Goal: Task Accomplishment & Management: Use online tool/utility

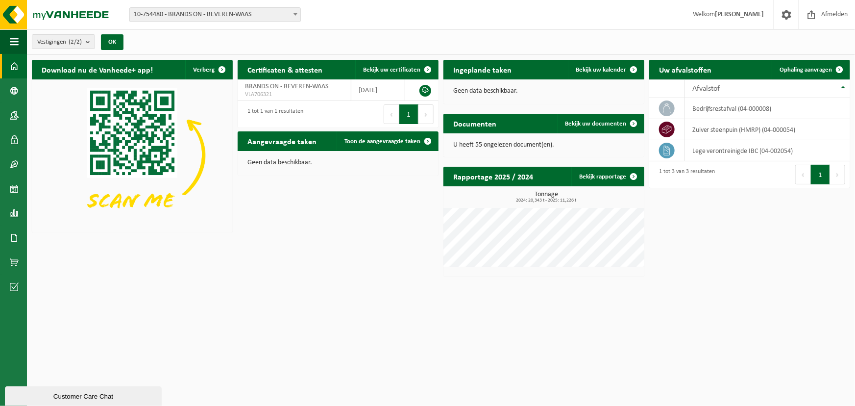
click at [273, 10] on span "10-754480 - BRANDS ON - BEVEREN-WAAS" at bounding box center [215, 15] width 170 height 14
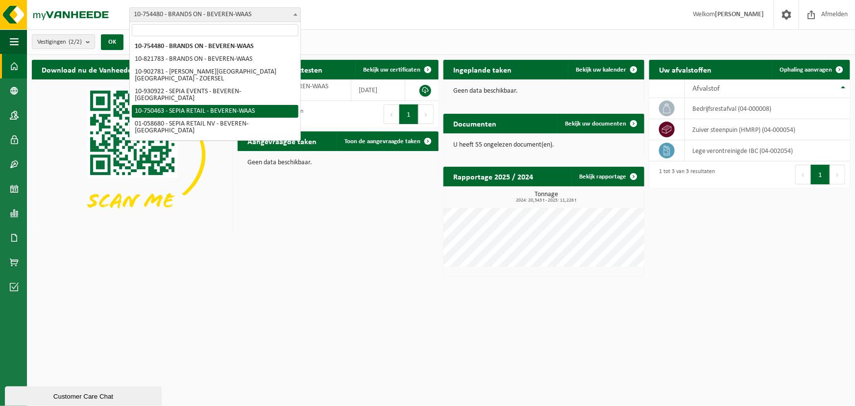
select select "10353"
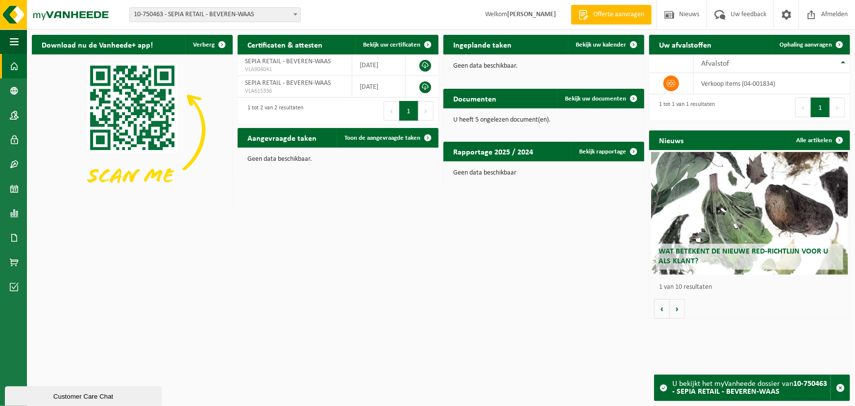
click at [212, 9] on span "10-750463 - SEPIA RETAIL - BEVEREN-WAAS" at bounding box center [215, 15] width 170 height 14
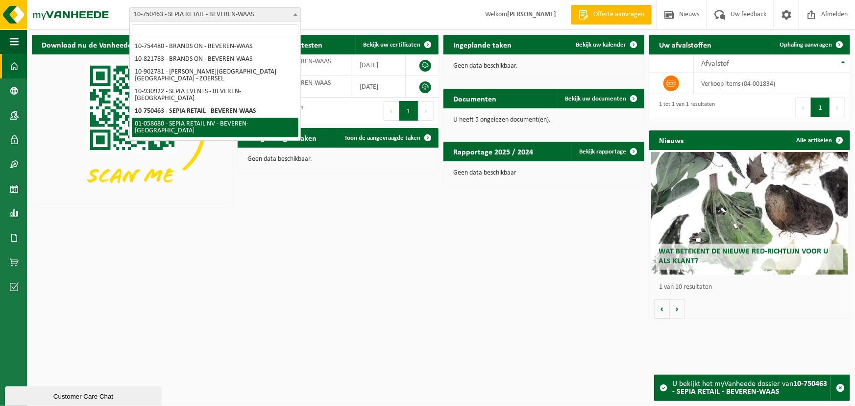
select select "10344"
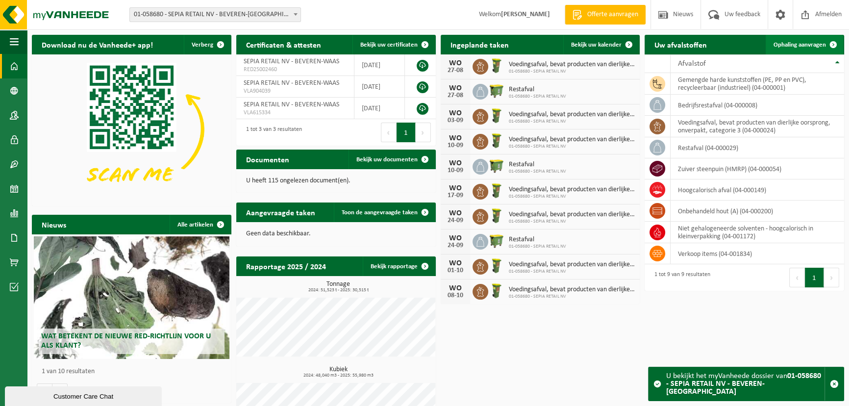
click at [787, 44] on span "Ophaling aanvragen" at bounding box center [799, 45] width 52 height 6
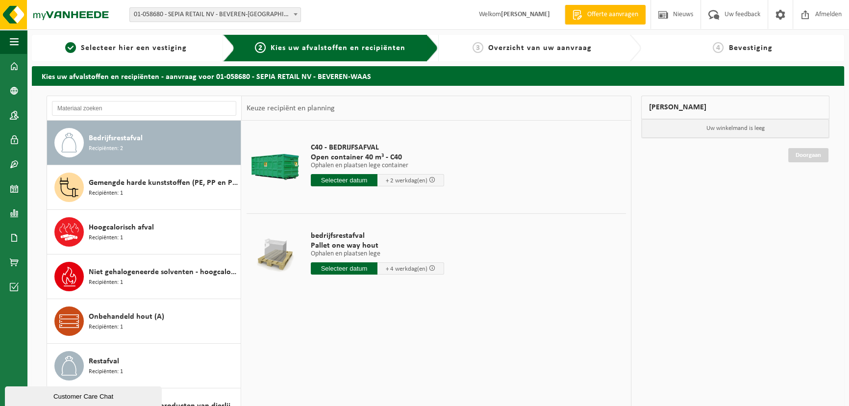
click at [355, 182] on input "text" at bounding box center [344, 180] width 67 height 12
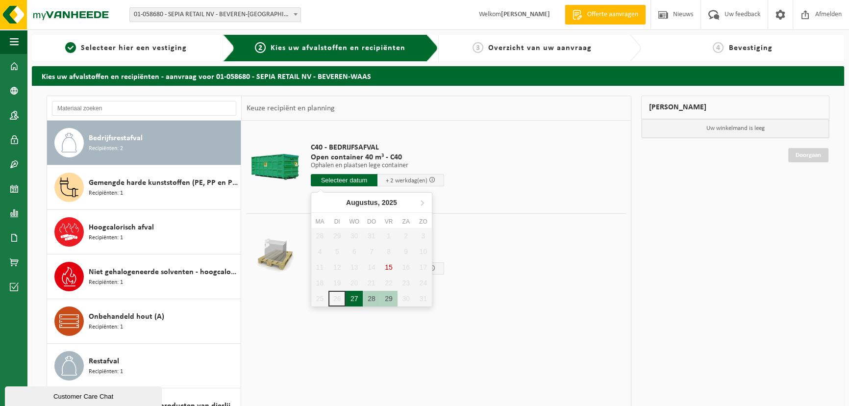
click at [358, 299] on div "27" at bounding box center [353, 299] width 17 height 16
type input "Van 2025-08-27"
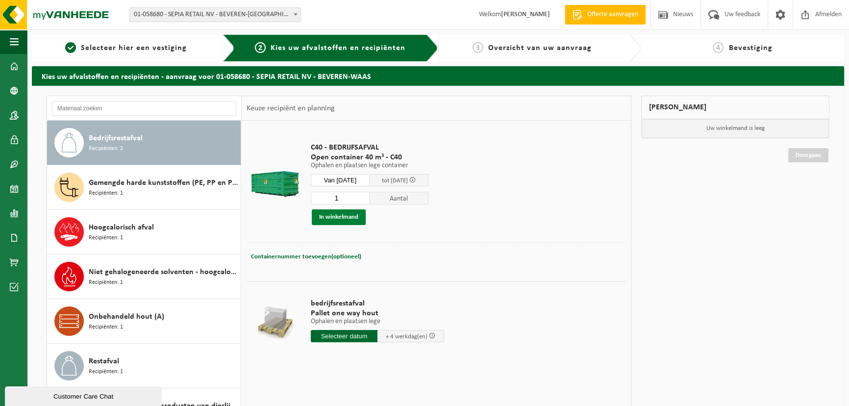
click at [351, 215] on button "In winkelmand" at bounding box center [339, 217] width 54 height 16
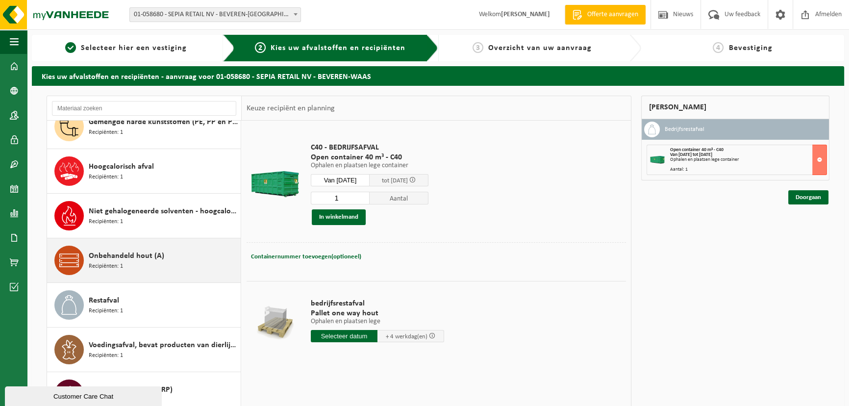
click at [112, 245] on div "Onbehandeld hout (A) Recipiënten: 1" at bounding box center [163, 259] width 149 height 29
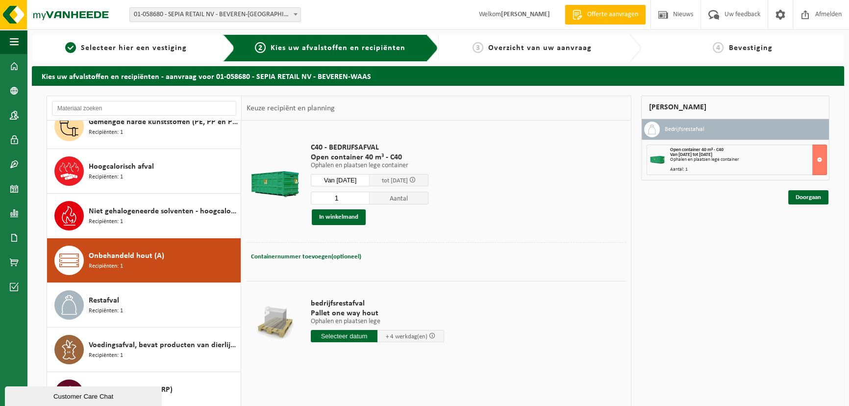
scroll to position [61, 0]
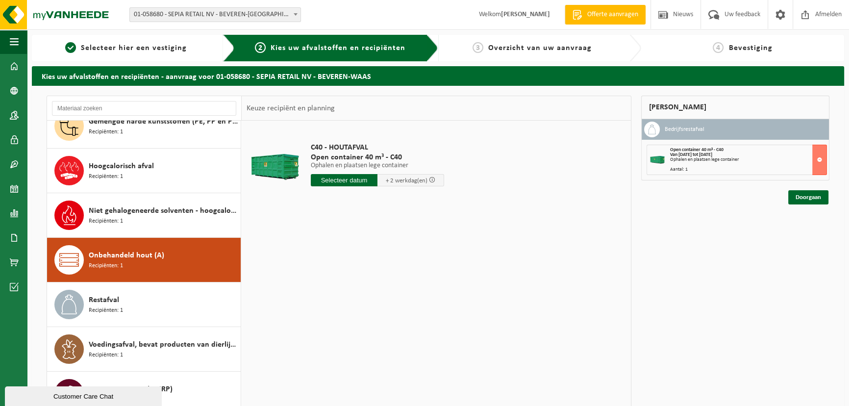
click at [333, 178] on input "text" at bounding box center [344, 180] width 67 height 12
click at [353, 301] on div "27" at bounding box center [353, 299] width 17 height 16
type input "Van 2025-08-27"
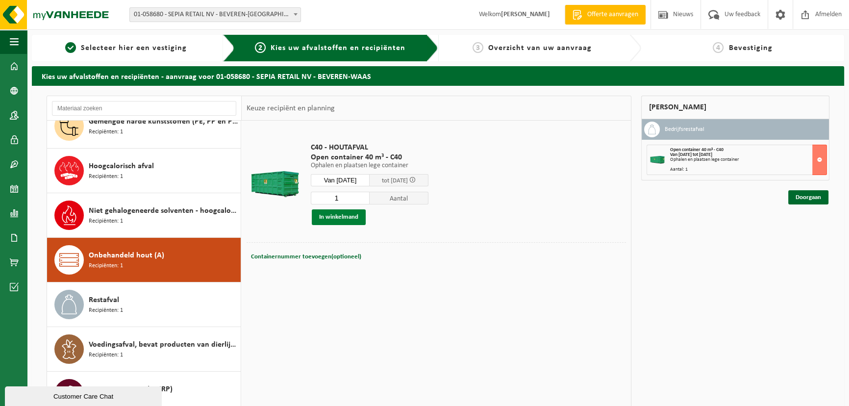
click at [340, 216] on button "In winkelmand" at bounding box center [339, 217] width 54 height 16
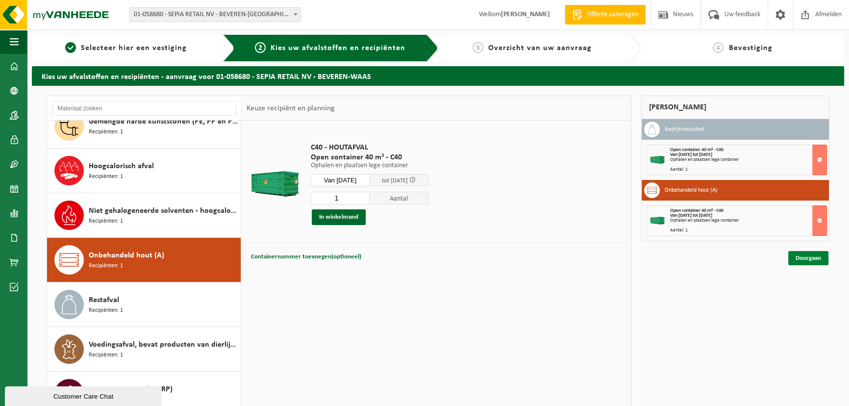
click at [806, 258] on link "Doorgaan" at bounding box center [808, 258] width 40 height 14
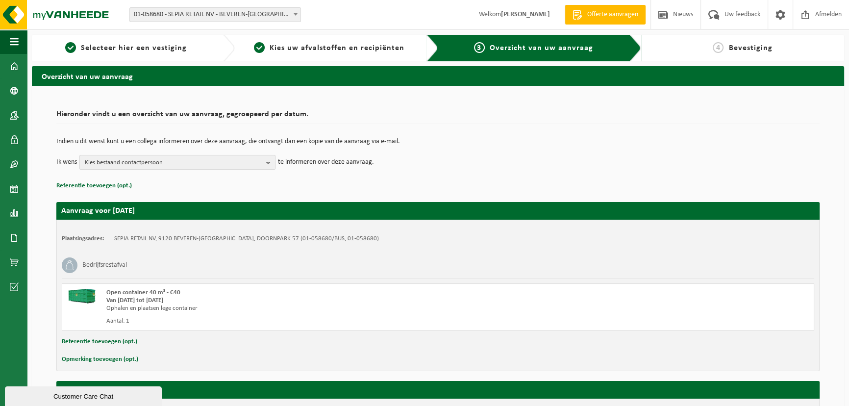
click at [149, 163] on span "Kies bestaand contactpersoon" at bounding box center [173, 162] width 177 height 15
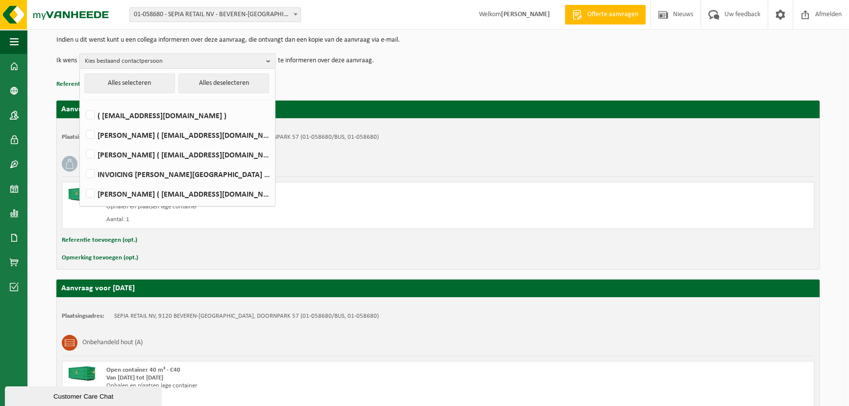
scroll to position [193, 0]
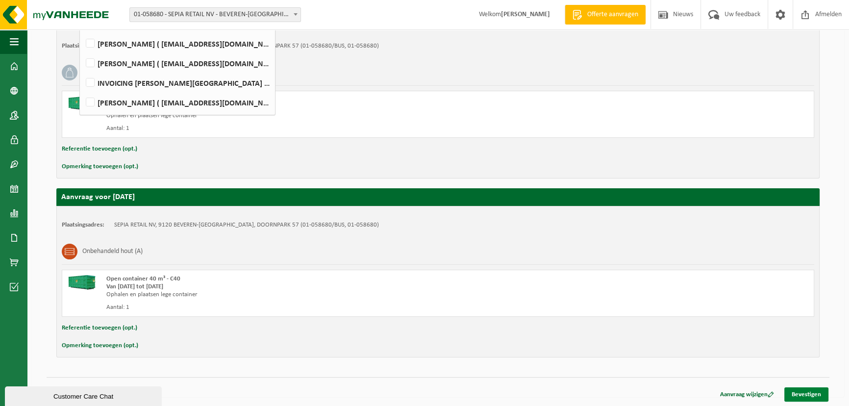
click at [802, 392] on link "Bevestigen" at bounding box center [806, 394] width 44 height 14
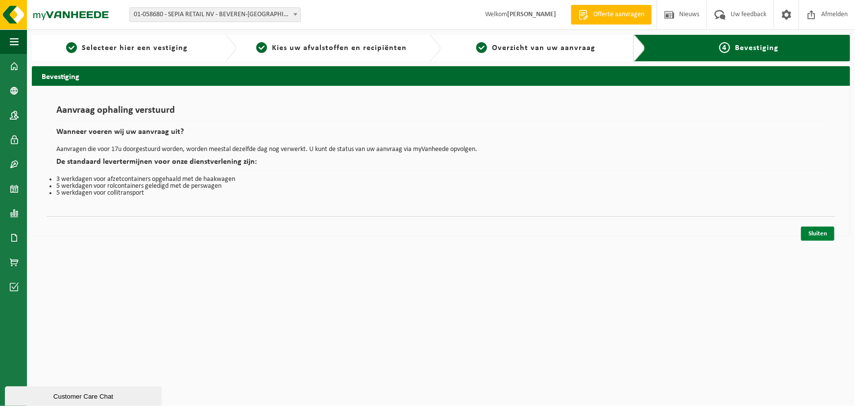
click at [818, 231] on link "Sluiten" at bounding box center [817, 233] width 33 height 14
